Goal: Information Seeking & Learning: Learn about a topic

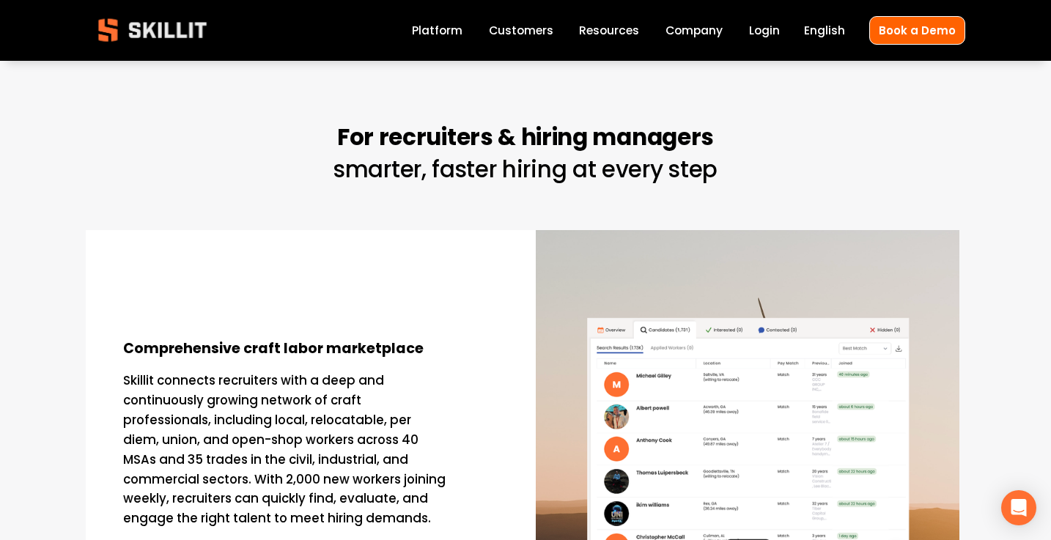
click at [0, 0] on span "Blog" at bounding box center [0, 0] width 0 height 0
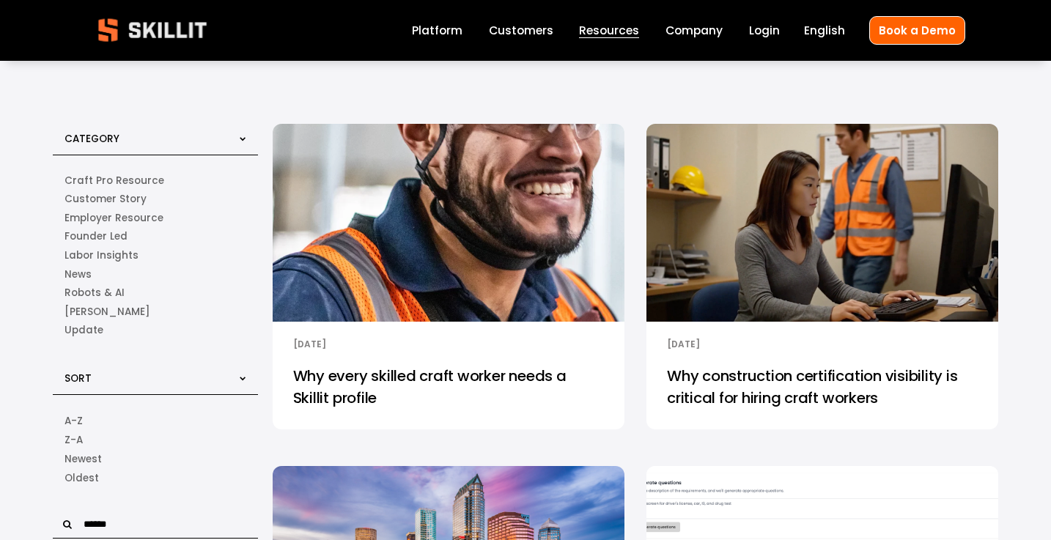
click at [505, 286] on img at bounding box center [449, 222] width 356 height 200
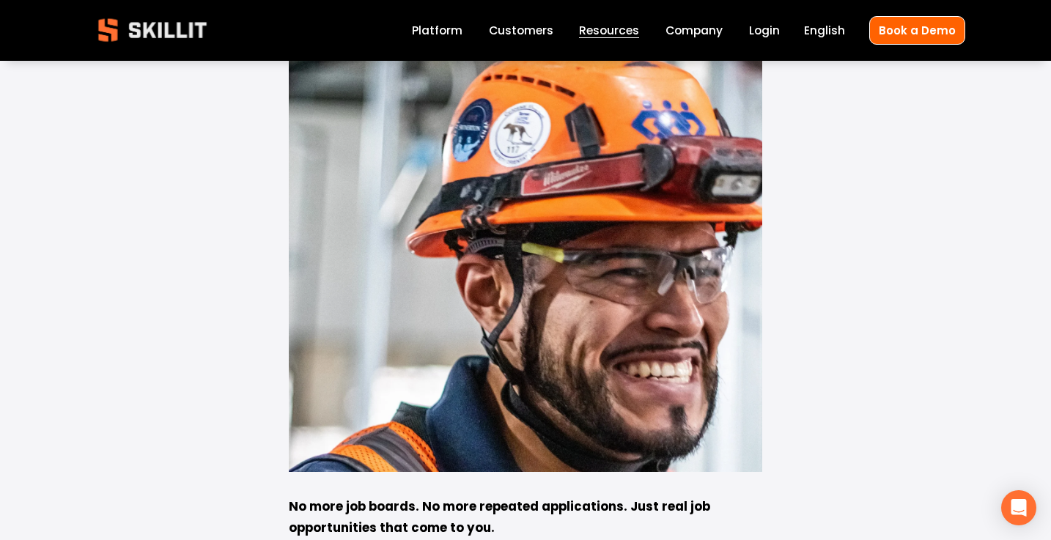
scroll to position [304, 0]
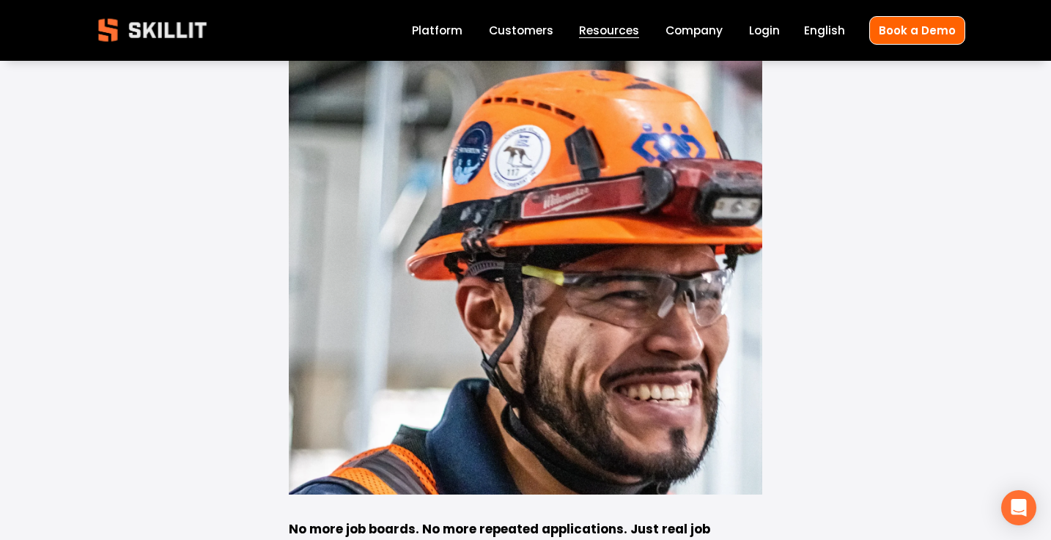
drag, startPoint x: 505, startPoint y: 302, endPoint x: 436, endPoint y: 285, distance: 71.8
click at [434, 284] on div at bounding box center [525, 264] width 473 height 462
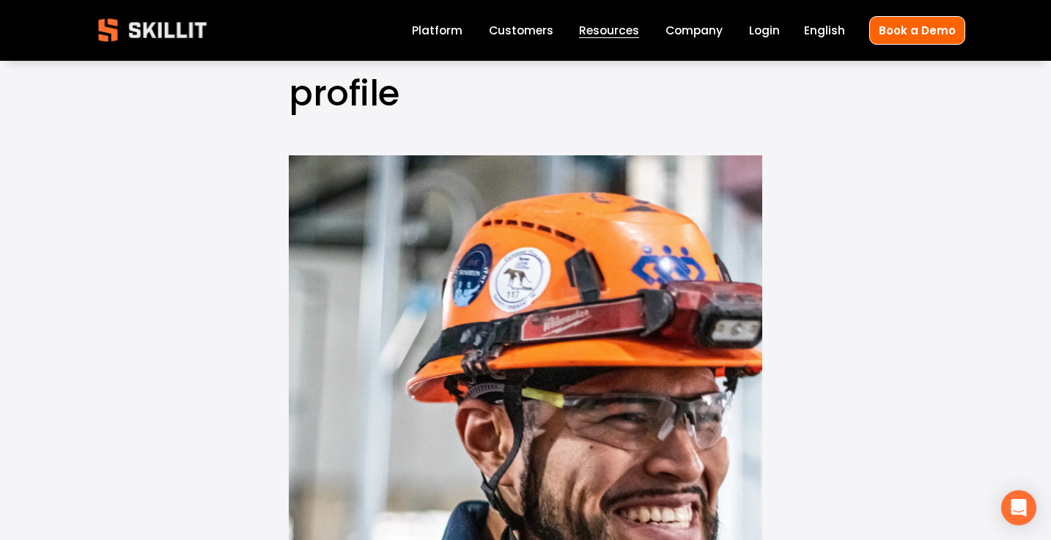
scroll to position [0, 0]
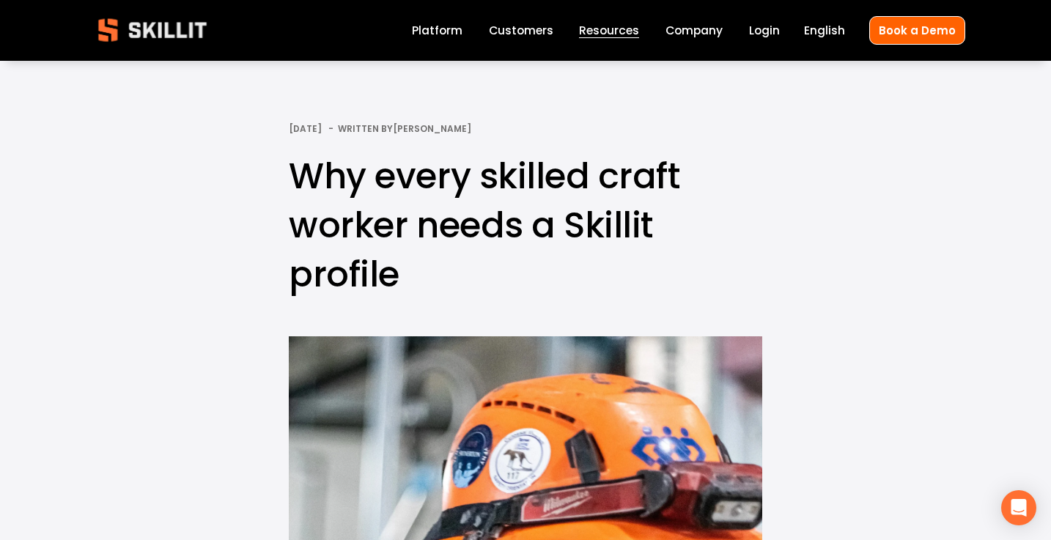
drag, startPoint x: 615, startPoint y: 59, endPoint x: 483, endPoint y: 55, distance: 132.0
click at [0, 0] on span "Blog" at bounding box center [0, 0] width 0 height 0
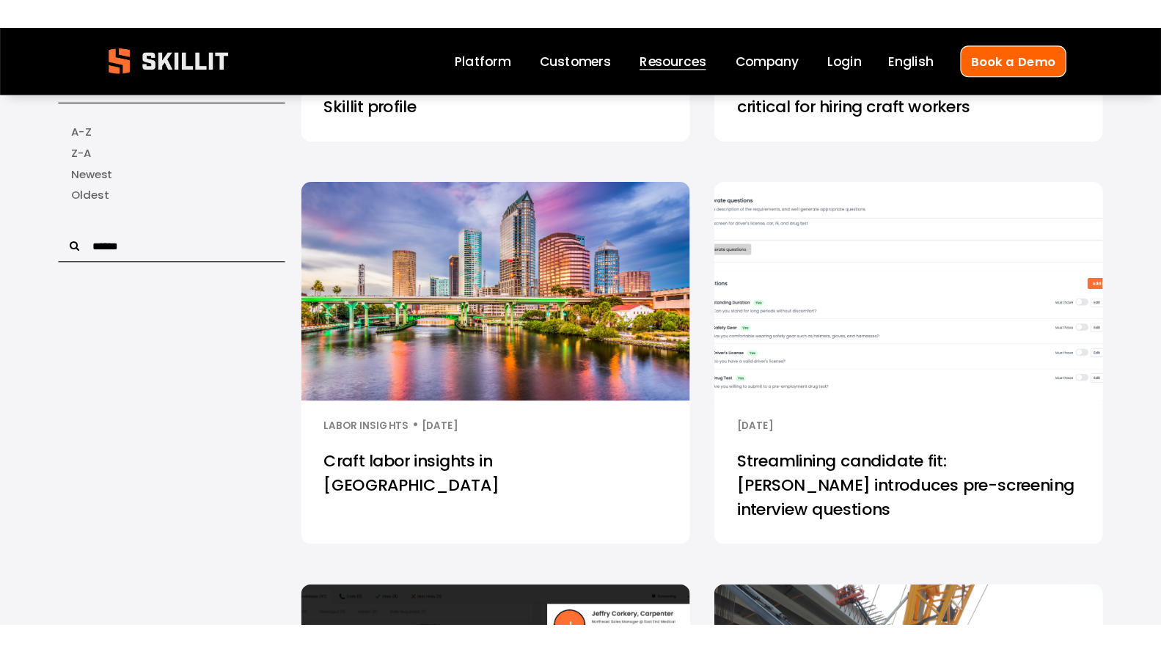
scroll to position [392, 0]
